Goal: Transaction & Acquisition: Book appointment/travel/reservation

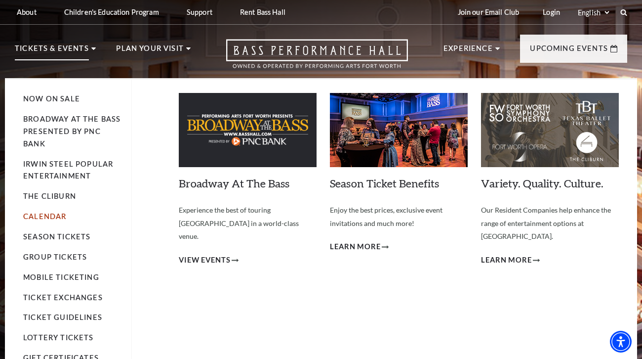
click at [46, 217] on link "Calendar" at bounding box center [44, 216] width 43 height 8
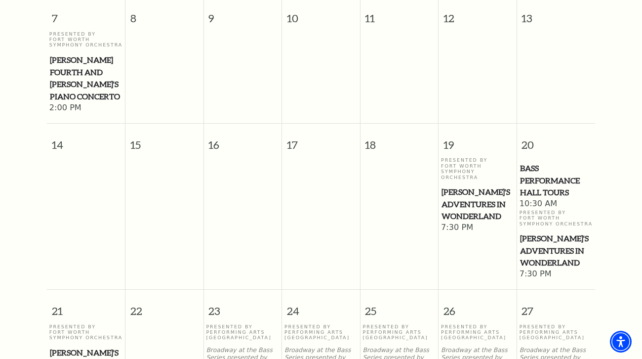
scroll to position [433, 0]
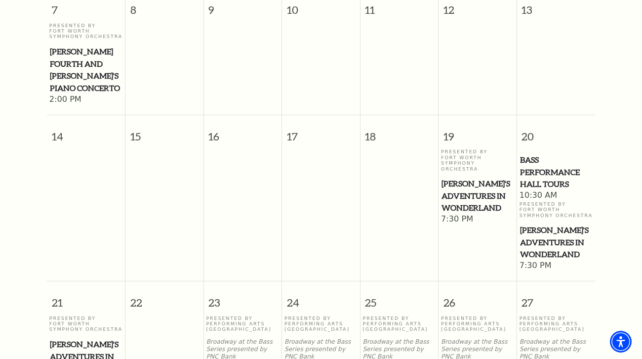
click at [463, 177] on span "[PERSON_NAME]'s Adventures in Wonderland" at bounding box center [478, 195] width 72 height 37
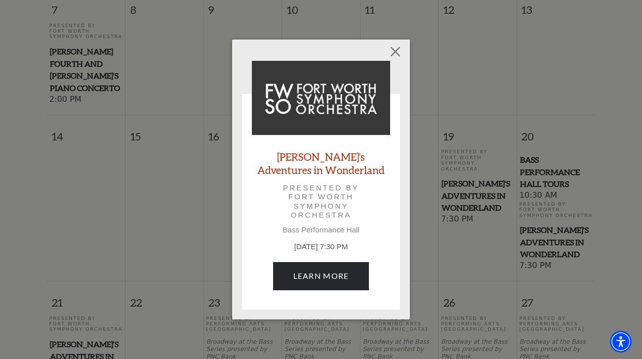
scroll to position [482, 0]
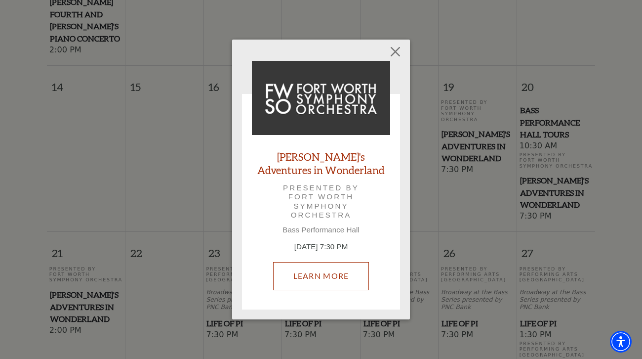
click at [336, 276] on link "Learn More" at bounding box center [321, 276] width 96 height 28
